Goal: Transaction & Acquisition: Purchase product/service

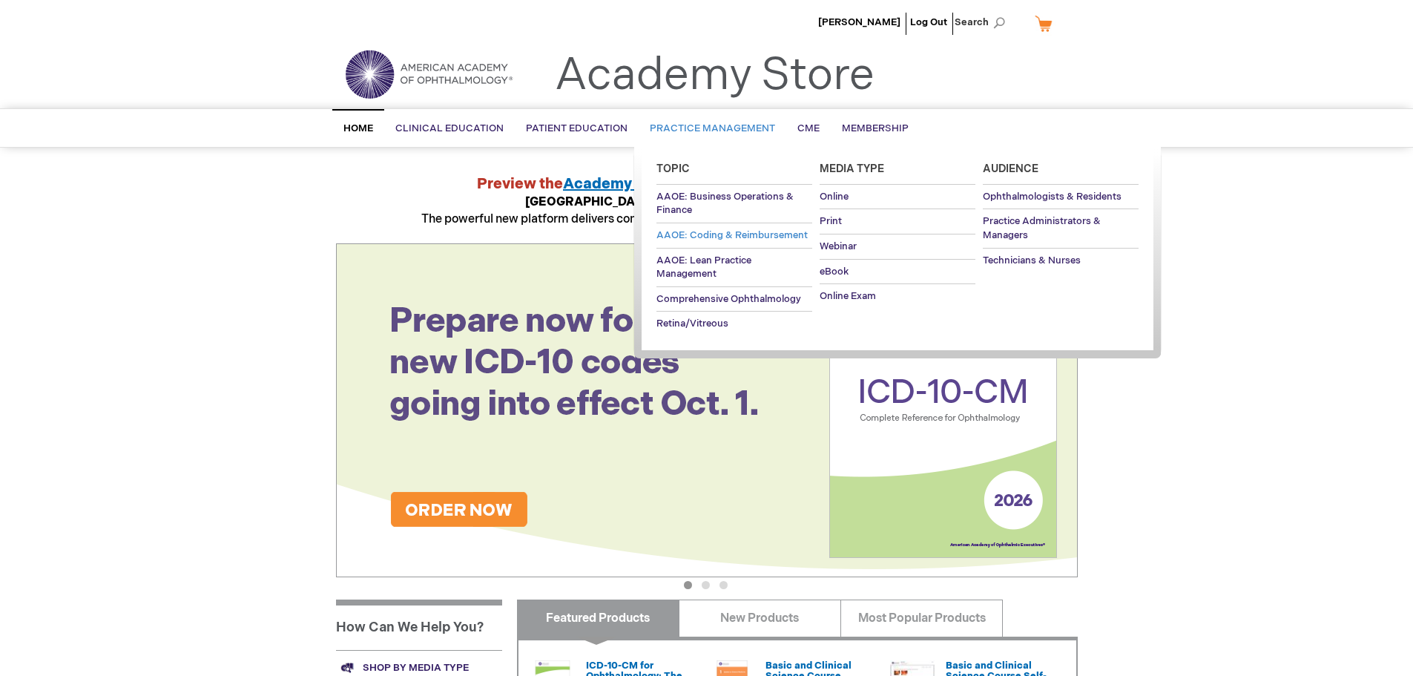
click at [719, 234] on span "AAOE: Coding & Reimbursement" at bounding box center [731, 235] width 151 height 12
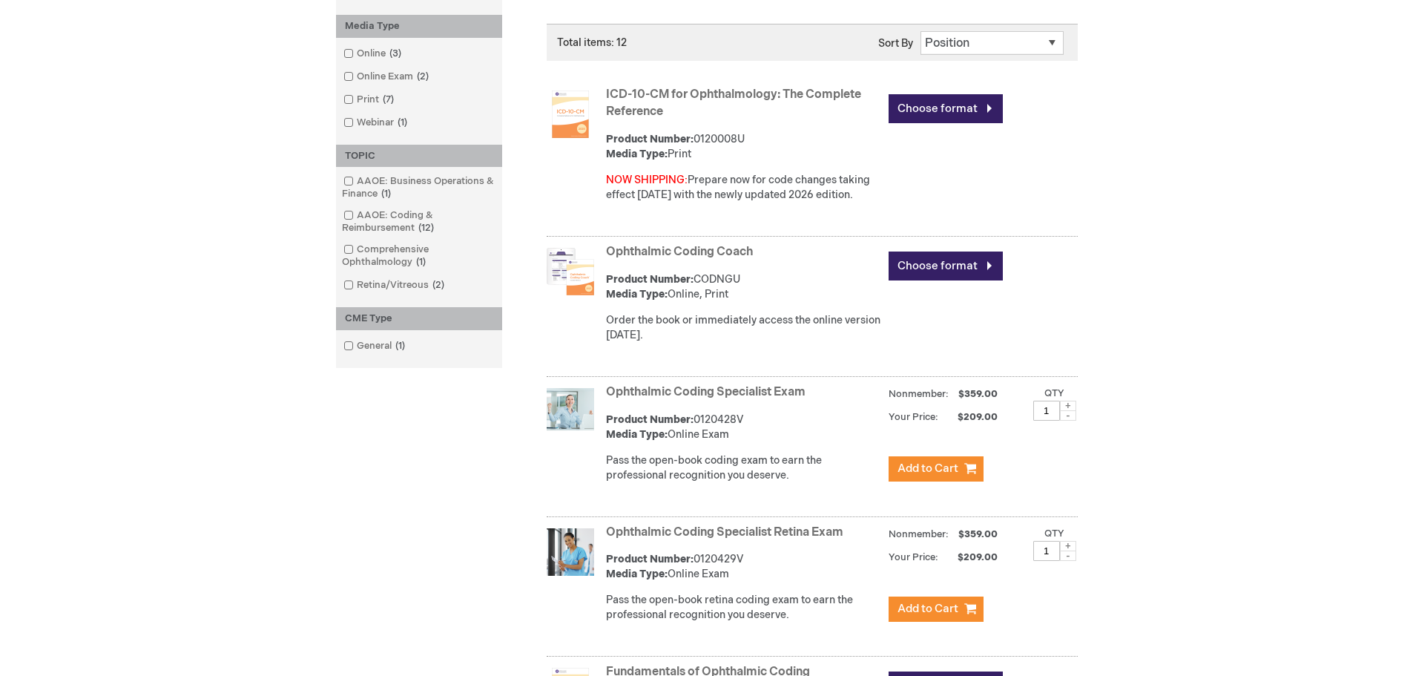
scroll to position [392, 0]
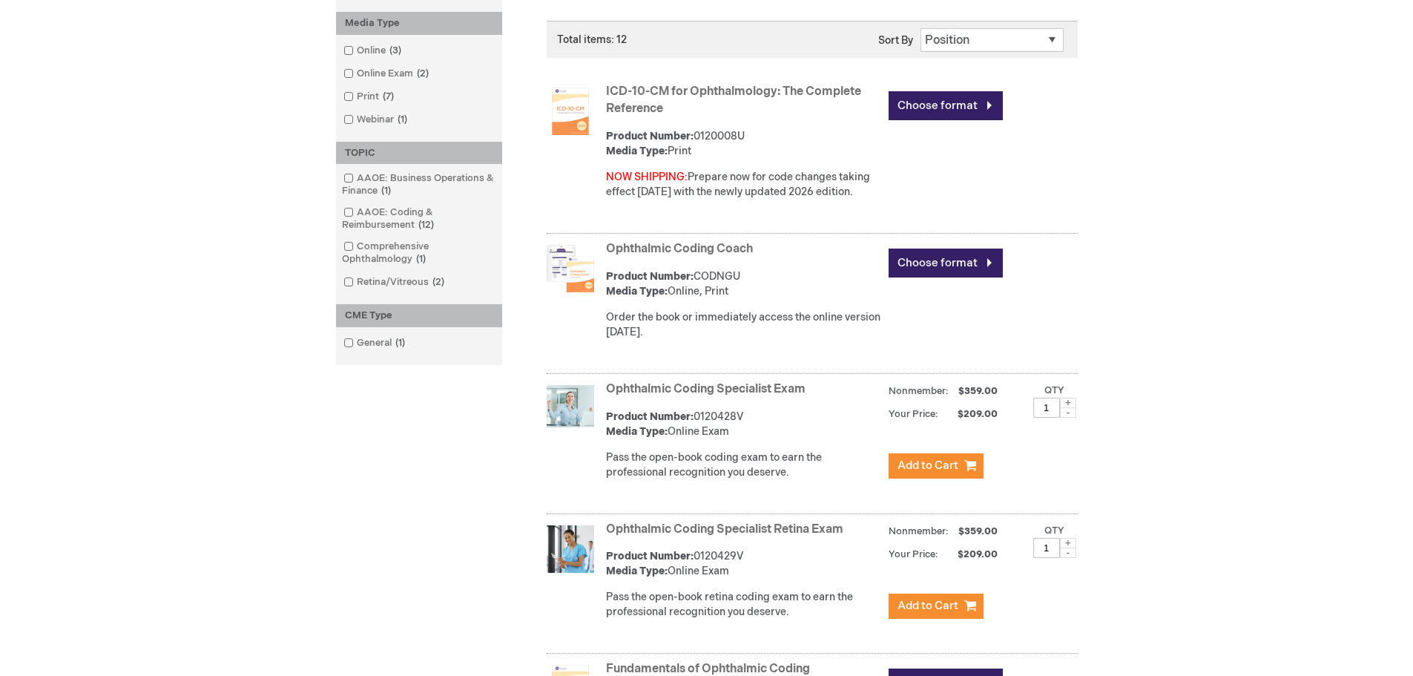
click at [695, 248] on link "Ophthalmic Coding Coach" at bounding box center [679, 249] width 147 height 14
